Goal: Task Accomplishment & Management: Manage account settings

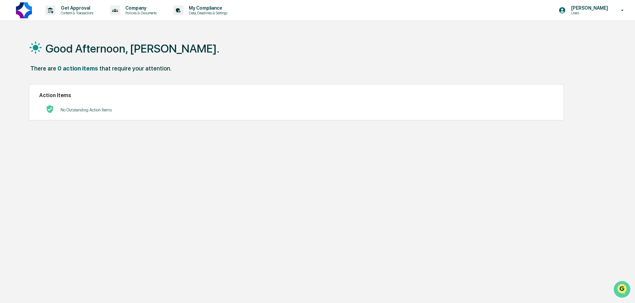
click at [622, 291] on icon "Open customer support" at bounding box center [622, 297] width 17 height 17
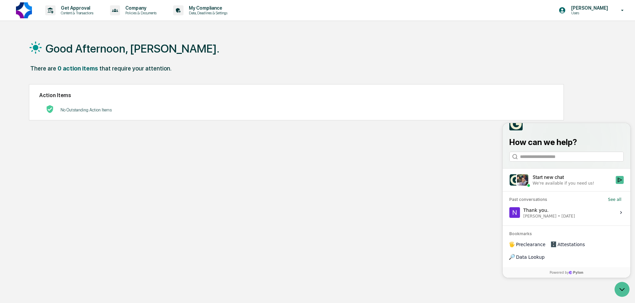
click at [616, 221] on label "Thank you. [PERSON_NAME] • [DATE] View issue" at bounding box center [567, 213] width 120 height 18
click at [509, 213] on button "View issue" at bounding box center [509, 213] width 0 height 0
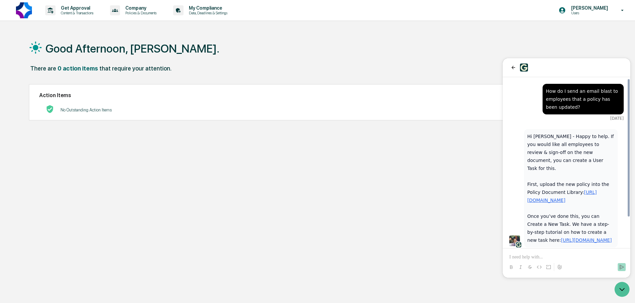
scroll to position [37, 0]
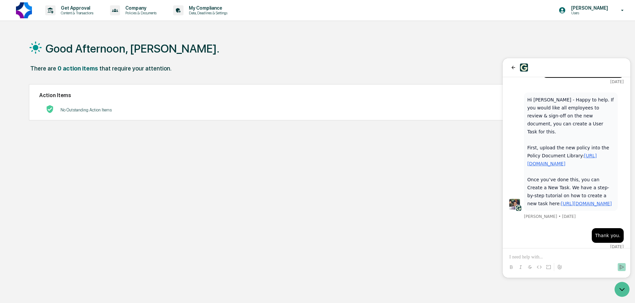
click at [266, 196] on div "Good Afternoon, [PERSON_NAME]. There are 0 action items that require your atten…" at bounding box center [315, 183] width 592 height 303
click at [151, 9] on p "Company" at bounding box center [140, 7] width 40 height 5
click at [303, 56] on div at bounding box center [319, 151] width 639 height 303
click at [78, 8] on p "Get Approval" at bounding box center [76, 7] width 41 height 5
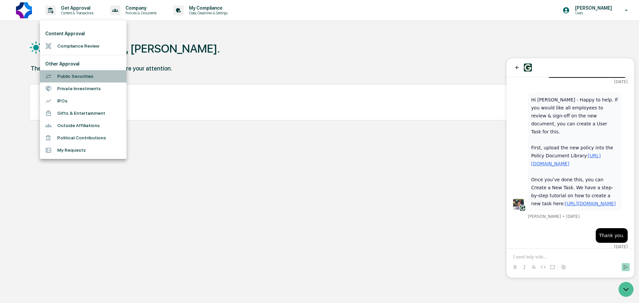
click at [76, 80] on li "Public Securities" at bounding box center [83, 76] width 86 height 12
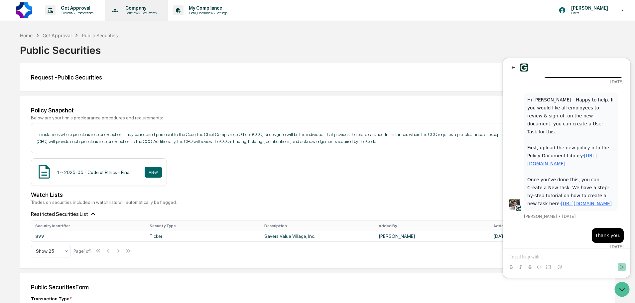
click at [147, 11] on p "Policies & Documents" at bounding box center [140, 13] width 40 height 5
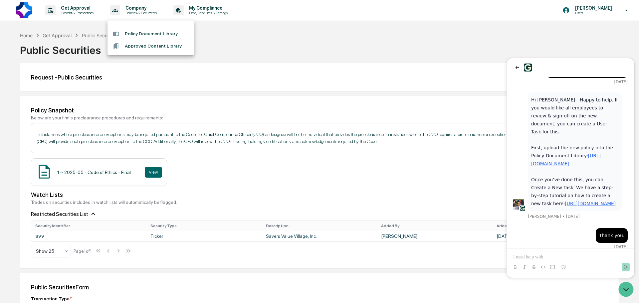
click at [218, 33] on div at bounding box center [319, 151] width 639 height 303
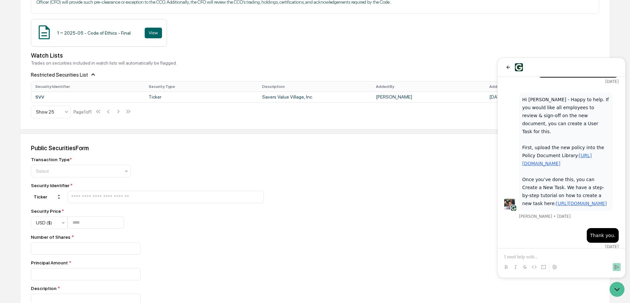
scroll to position [139, 0]
click at [240, 37] on div "1 ~ 2025-05 - Code of Ethics - Final View" at bounding box center [315, 34] width 568 height 28
click at [619, 291] on icon "Open customer support" at bounding box center [617, 289] width 17 height 17
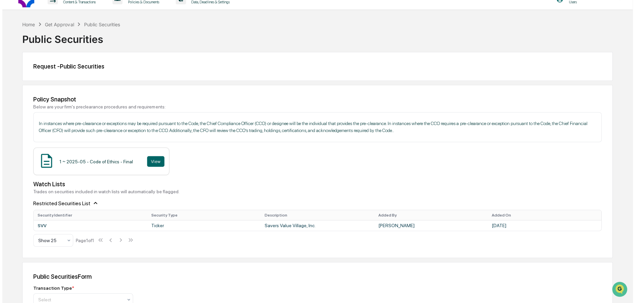
scroll to position [0, 0]
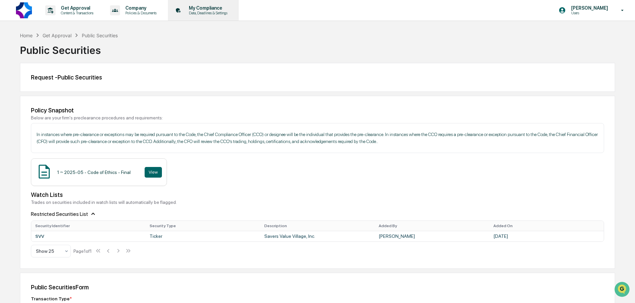
click at [204, 16] on div "My Compliance Data, Deadlines & Settings" at bounding box center [203, 10] width 64 height 21
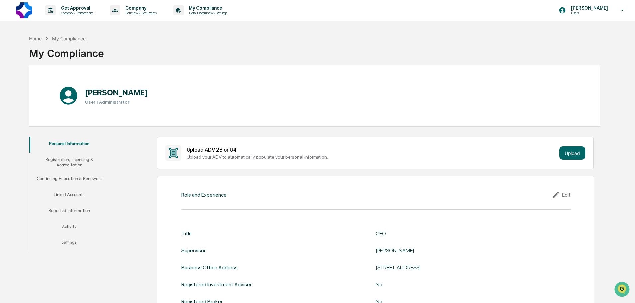
click at [71, 241] on button "Settings" at bounding box center [69, 243] width 80 height 16
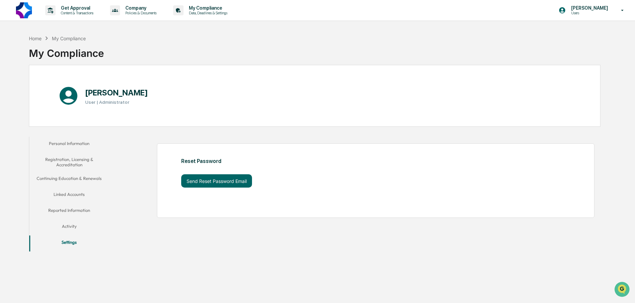
click at [74, 229] on button "Activity" at bounding box center [69, 227] width 80 height 16
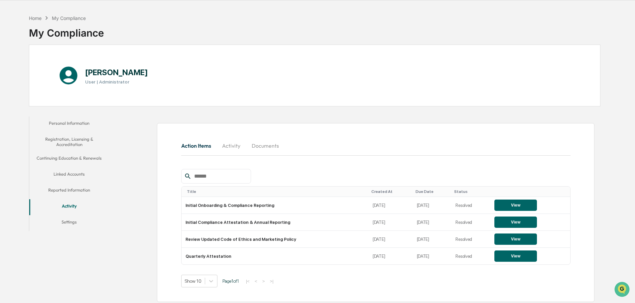
scroll to position [32, 0]
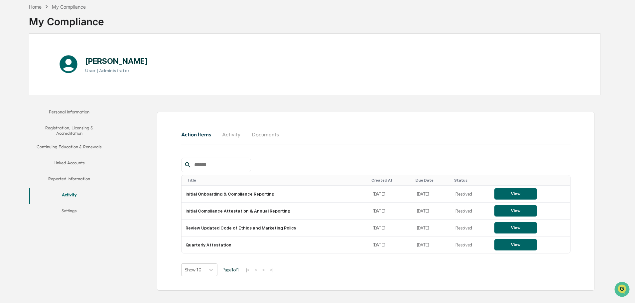
click at [81, 162] on button "Linked Accounts" at bounding box center [69, 164] width 80 height 16
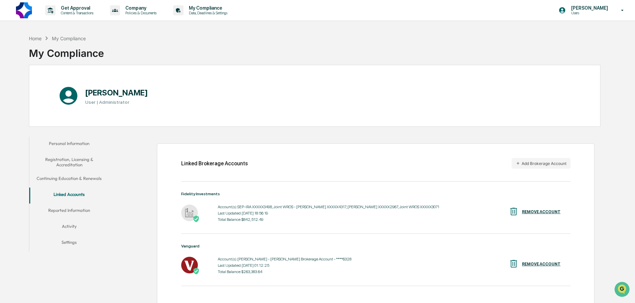
click at [83, 161] on button "Registration, Licensing & Accreditation" at bounding box center [69, 162] width 80 height 19
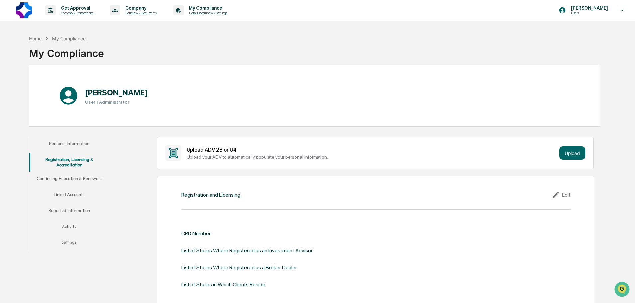
click at [39, 40] on div "Home" at bounding box center [35, 39] width 13 height 6
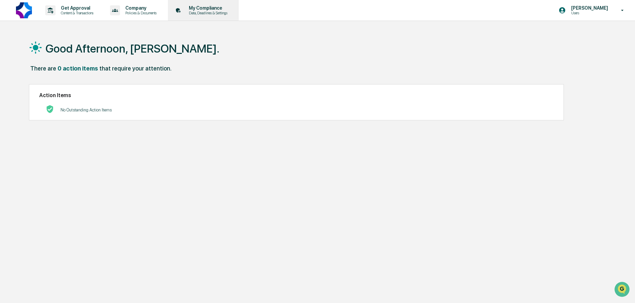
click at [212, 15] on div "My Compliance Data, Deadlines & Settings" at bounding box center [203, 10] width 64 height 21
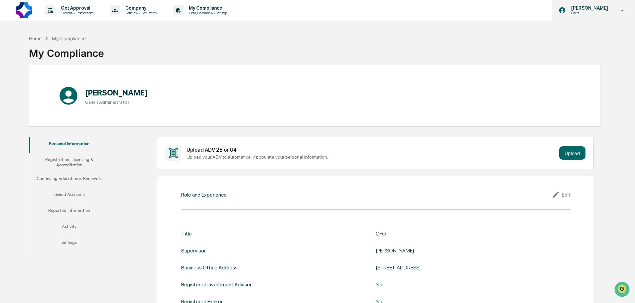
click at [593, 13] on p "Users" at bounding box center [589, 13] width 46 height 5
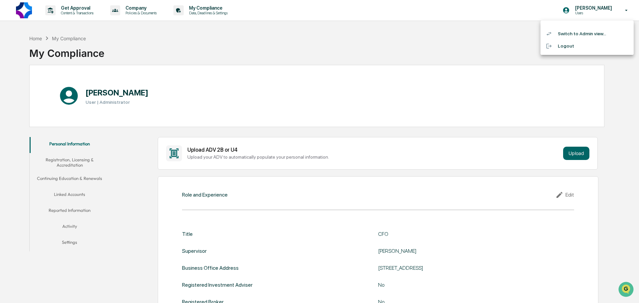
click at [482, 33] on div at bounding box center [319, 151] width 639 height 303
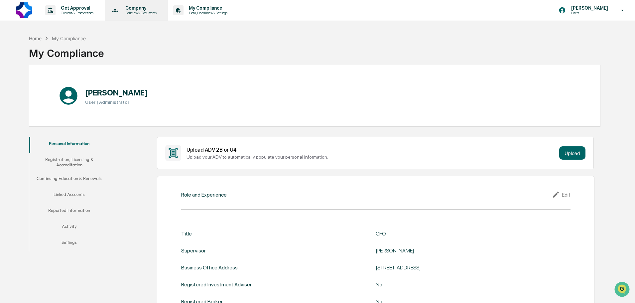
click at [146, 10] on p "Company" at bounding box center [140, 7] width 40 height 5
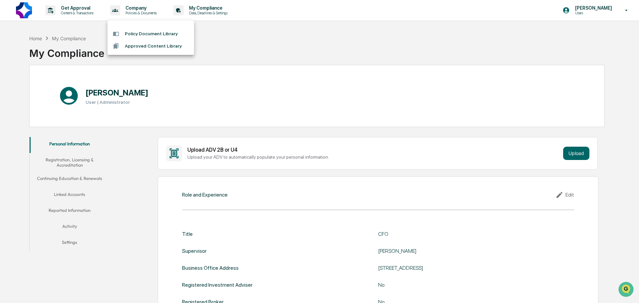
click at [271, 53] on div at bounding box center [319, 151] width 639 height 303
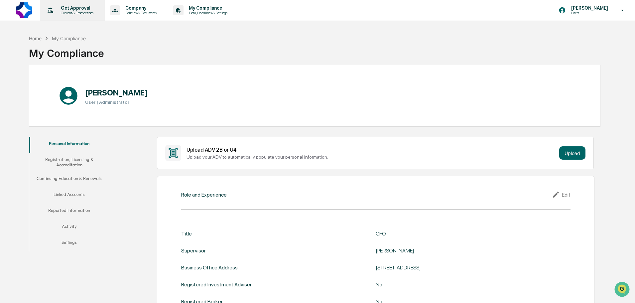
click at [75, 10] on p "Get Approval" at bounding box center [76, 7] width 41 height 5
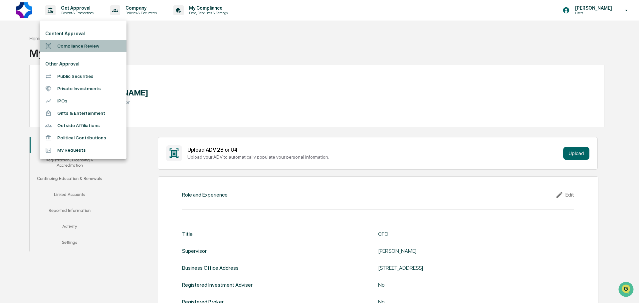
click at [78, 44] on li "Compliance Review" at bounding box center [83, 46] width 86 height 12
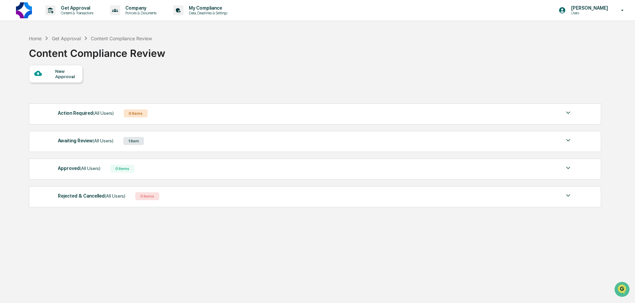
click at [93, 141] on span "(All Users)" at bounding box center [103, 140] width 21 height 5
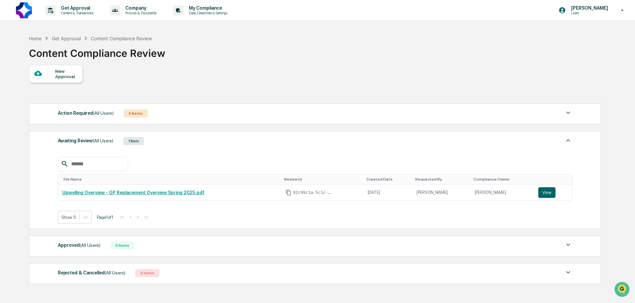
click at [134, 85] on div "New Approval Action Required (All Users) 0 Items No data to display Show 5 Page…" at bounding box center [315, 176] width 572 height 222
click at [38, 38] on div "Home" at bounding box center [35, 39] width 13 height 6
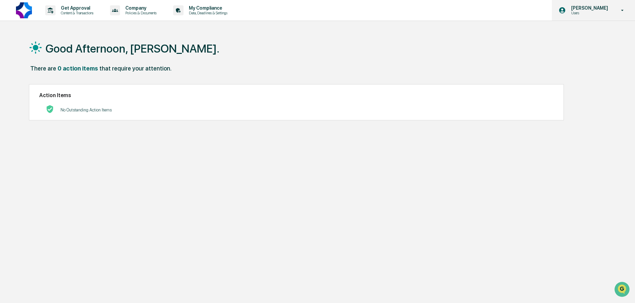
click at [626, 11] on icon at bounding box center [623, 10] width 12 height 6
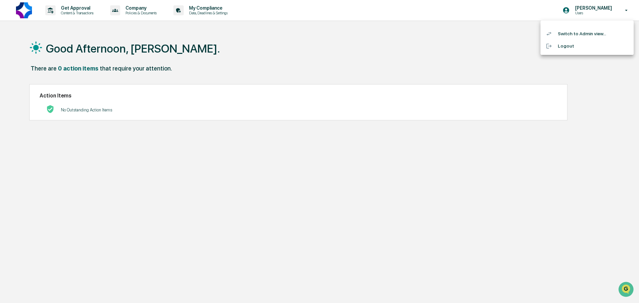
click at [615, 141] on div at bounding box center [319, 151] width 639 height 303
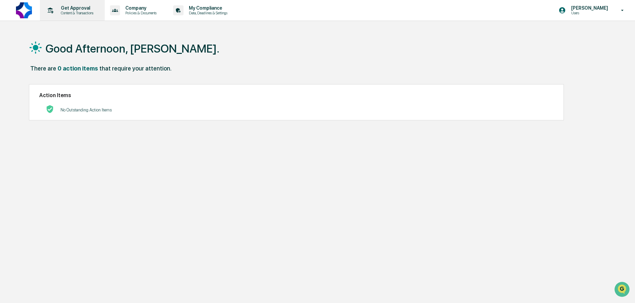
click at [84, 9] on p "Get Approval" at bounding box center [76, 7] width 41 height 5
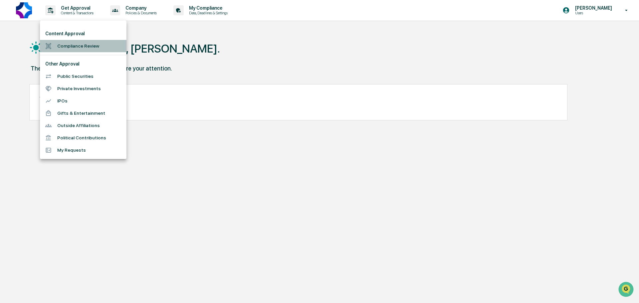
click at [87, 47] on li "Compliance Review" at bounding box center [83, 46] width 86 height 12
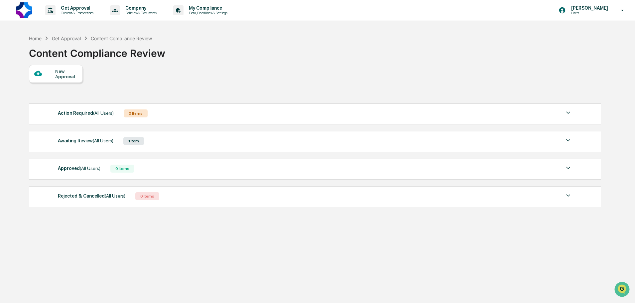
click at [91, 142] on div "Awaiting Review (All Users)" at bounding box center [86, 140] width 56 height 9
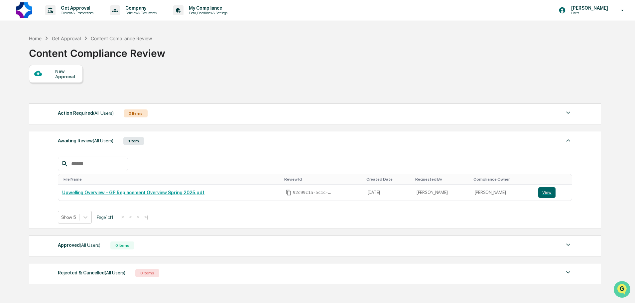
click at [621, 288] on img "Open customer support" at bounding box center [622, 289] width 17 height 13
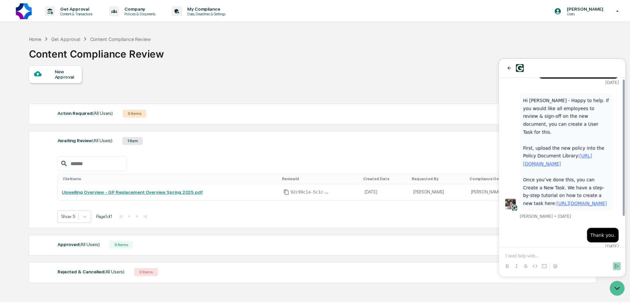
scroll to position [37, 0]
click at [538, 255] on p at bounding box center [566, 257] width 114 height 7
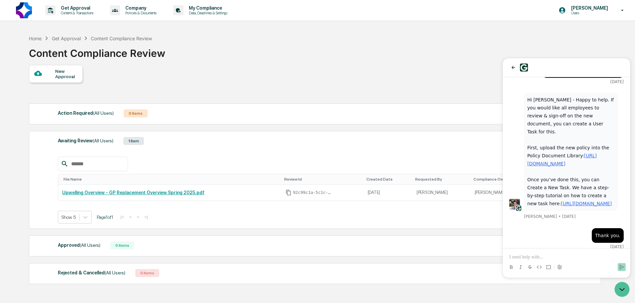
click at [459, 55] on div "Home Get Approval Content Compliance Review Content Compliance Review" at bounding box center [315, 48] width 572 height 33
